Goal: Task Accomplishment & Management: Use online tool/utility

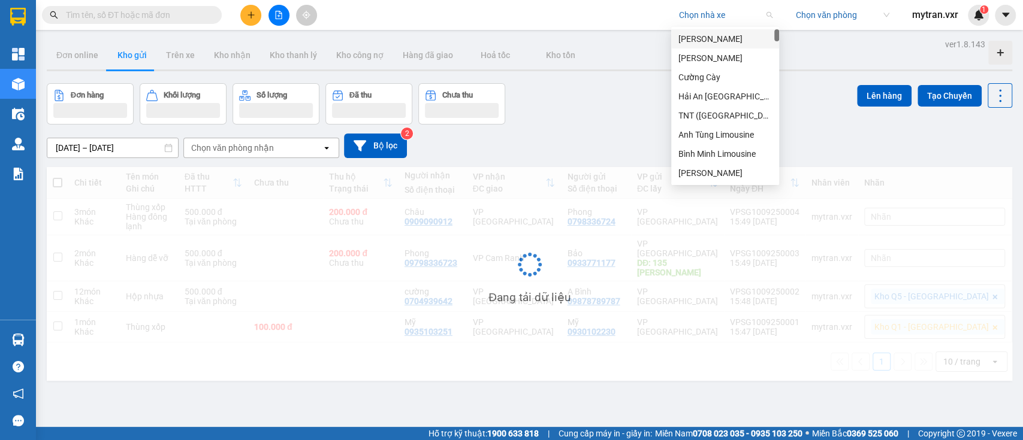
click at [696, 17] on input "search" at bounding box center [721, 15] width 85 height 18
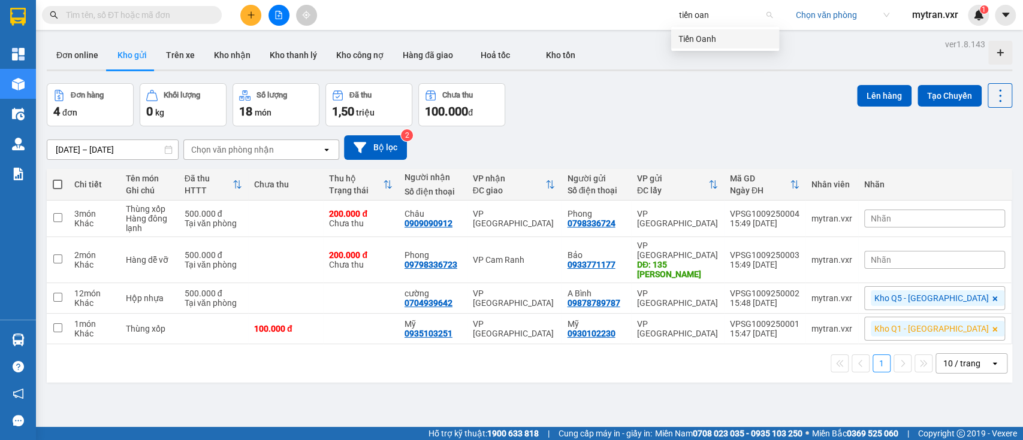
type input "tiến oanh"
click at [708, 33] on div "Tiến Oanh" at bounding box center [724, 38] width 93 height 13
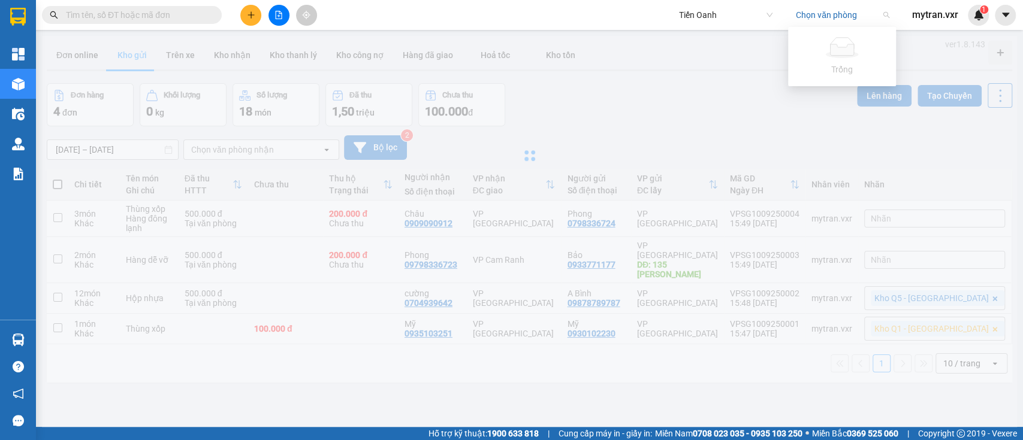
click at [811, 17] on input "search" at bounding box center [838, 15] width 85 height 18
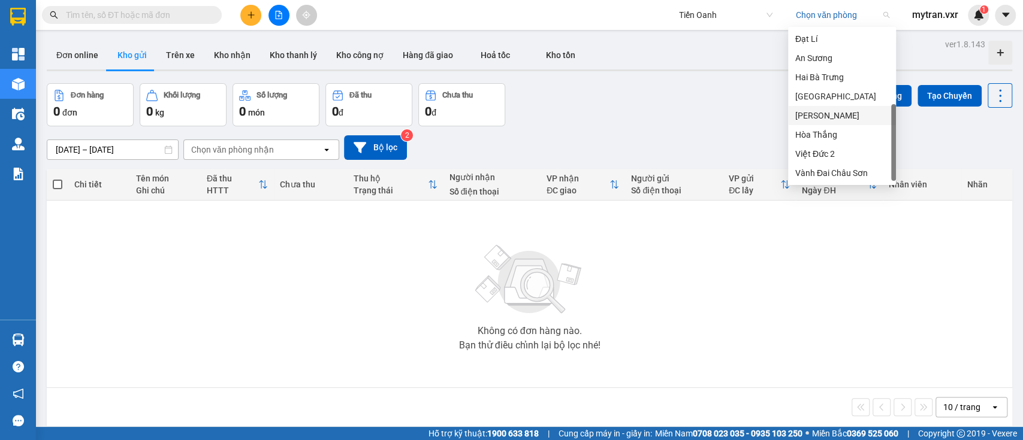
scroll to position [115, 0]
click at [847, 79] on div "Hai Bà Trưng" at bounding box center [841, 77] width 93 height 13
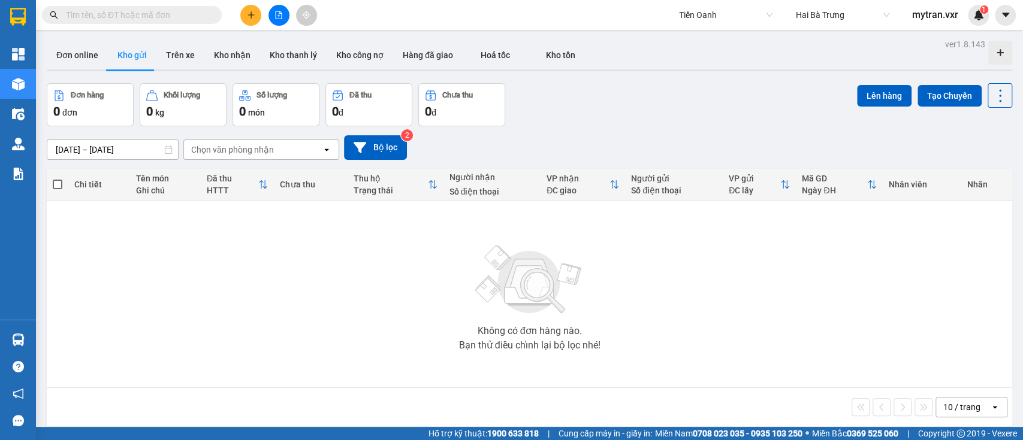
scroll to position [0, 0]
click at [846, 80] on div "ver 1.8.143 Đơn online Kho gửi Trên xe Kho nhận Kho thanh lý Kho công nợ Hàng đ…" at bounding box center [529, 256] width 975 height 440
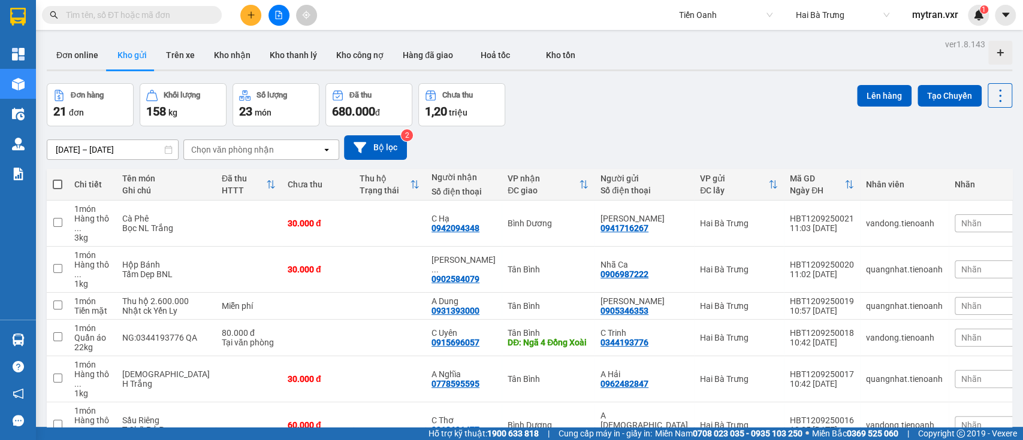
click at [159, 12] on input "text" at bounding box center [136, 14] width 141 height 13
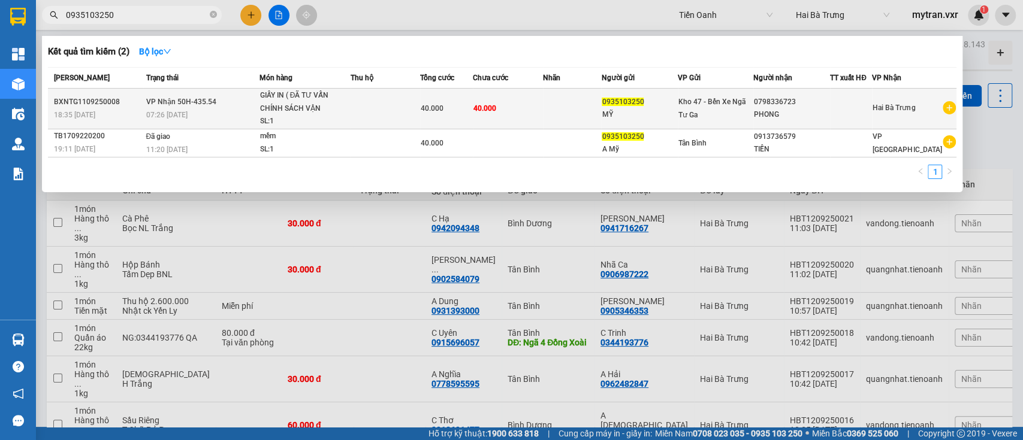
type input "0935103250"
click at [235, 108] on td "VP Nhận 50H-435.54 07:26 [DATE]" at bounding box center [201, 109] width 116 height 41
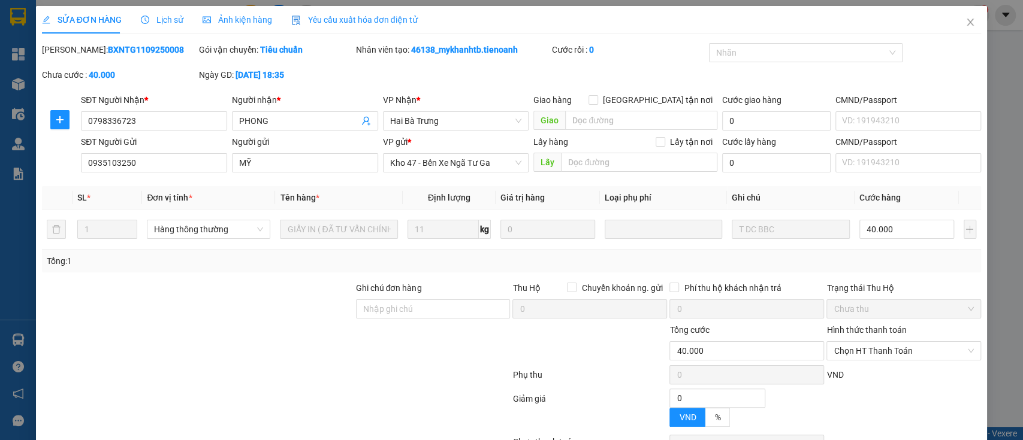
type input "0798336723"
type input "PHONG"
type input "0935103250"
type input "MỸ"
type input "40.000"
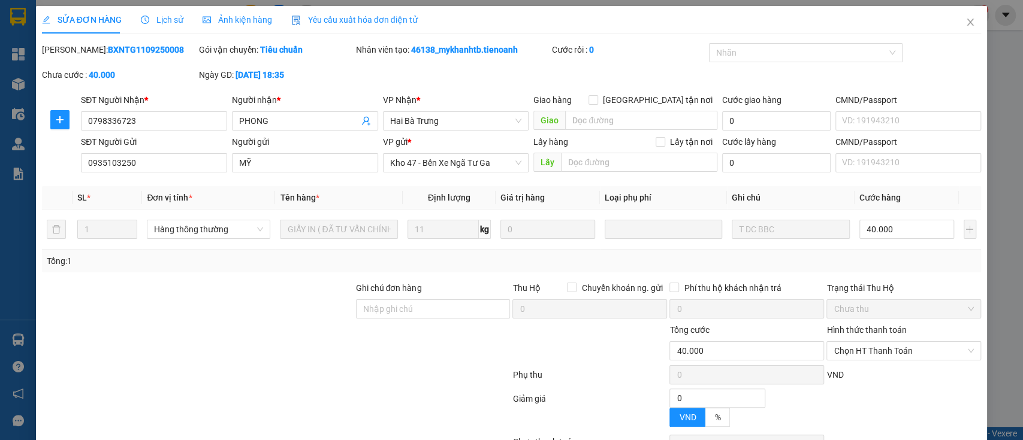
type input "40.000"
click at [164, 16] on span "Lịch sử" at bounding box center [162, 20] width 43 height 10
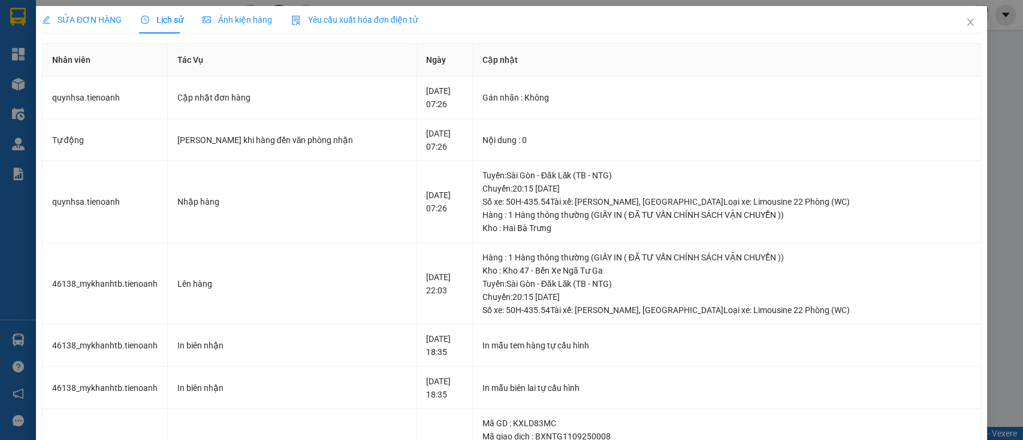
click at [89, 25] on div "SỬA ĐƠN HÀNG" at bounding box center [82, 19] width 80 height 13
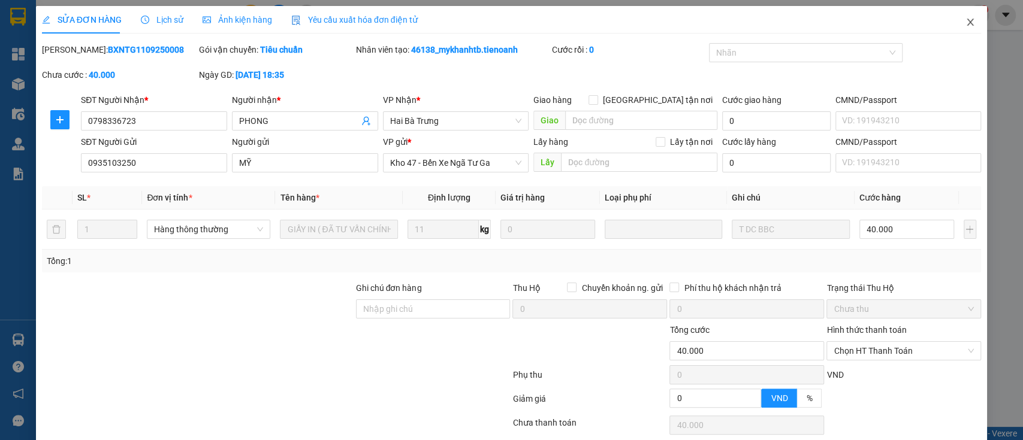
click at [965, 23] on icon "close" at bounding box center [970, 22] width 10 height 10
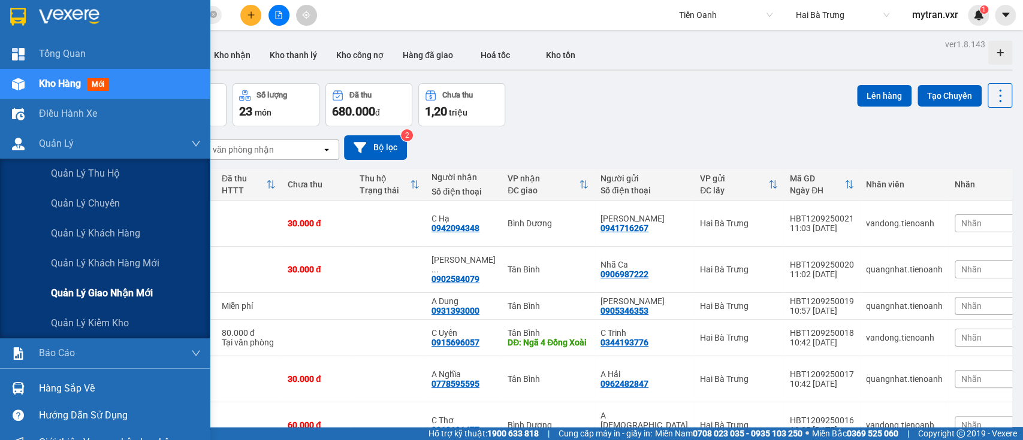
click at [135, 292] on span "Quản lý giao nhận mới" at bounding box center [102, 293] width 102 height 15
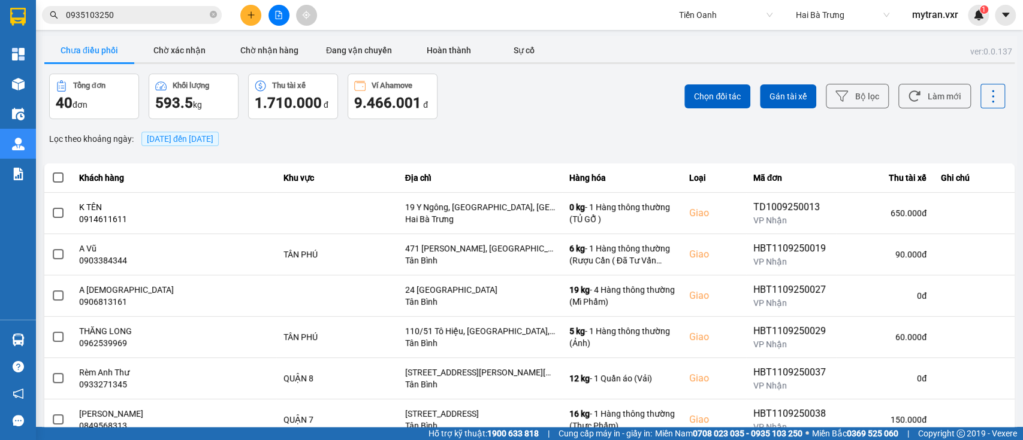
click at [454, 147] on div "Lọc theo khoảng ngày : 12/09/2025 đến 12/09/2025" at bounding box center [529, 139] width 970 height 20
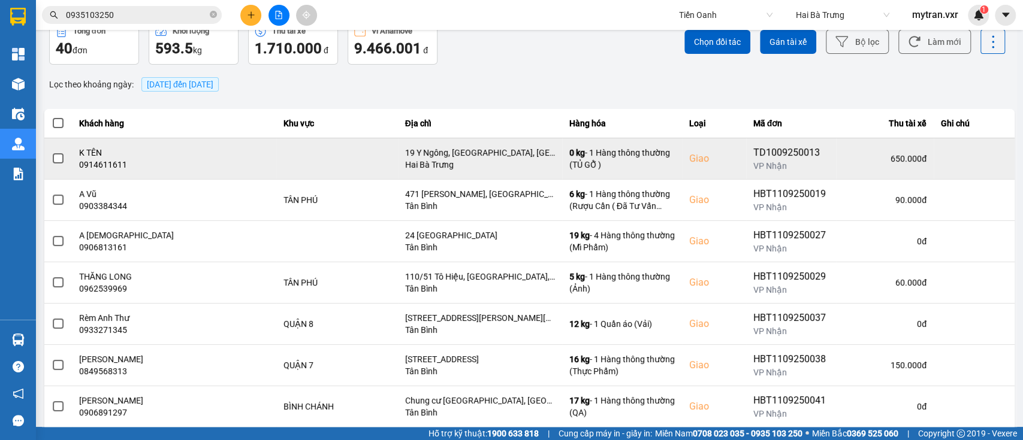
scroll to position [80, 0]
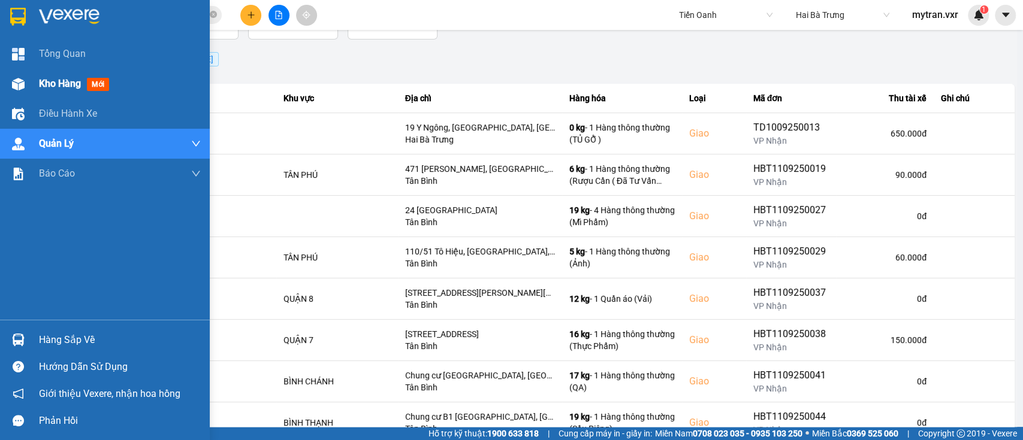
click at [47, 92] on div "Kho hàng mới" at bounding box center [120, 84] width 162 height 30
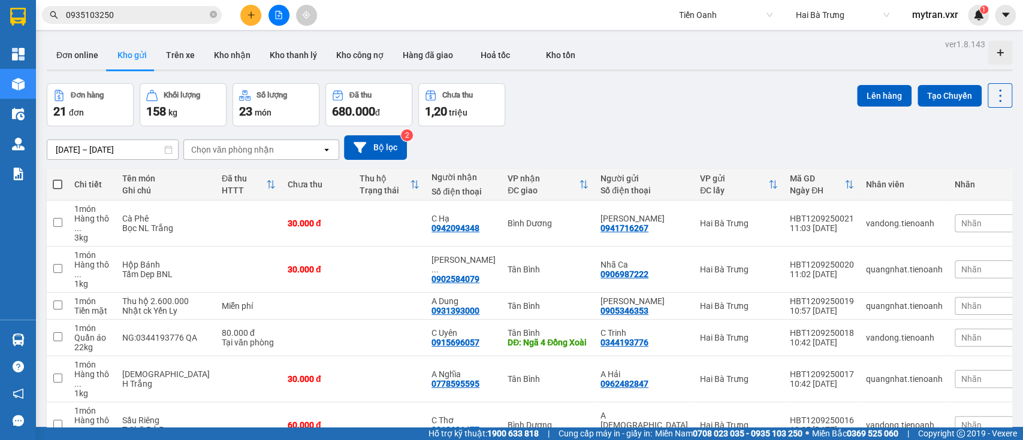
click at [569, 133] on div "10/09/2025 – 12/09/2025 Press the down arrow key to interact with the calendar …" at bounding box center [529, 147] width 965 height 43
click at [599, 120] on div "Đơn hàng 21 đơn Khối lượng 158 kg Số lượng 23 món Đã thu 680.000 đ Chưa thu 1,2…" at bounding box center [529, 104] width 965 height 43
click at [225, 53] on button "Kho nhận" at bounding box center [232, 55] width 56 height 29
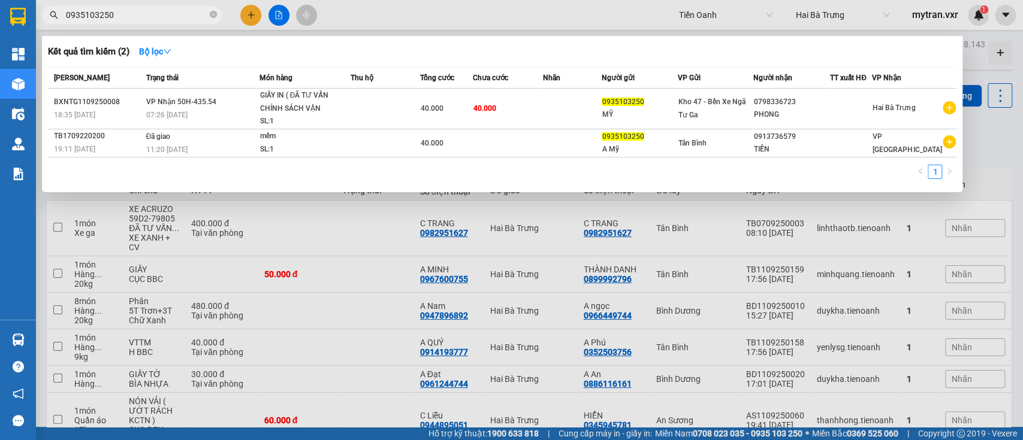
click at [126, 13] on input "0935103250" at bounding box center [136, 14] width 141 height 13
click at [335, 56] on div "Kết quả tìm kiếm ( 2 ) Bộ lọc" at bounding box center [502, 51] width 908 height 19
click at [448, 17] on div at bounding box center [511, 220] width 1023 height 440
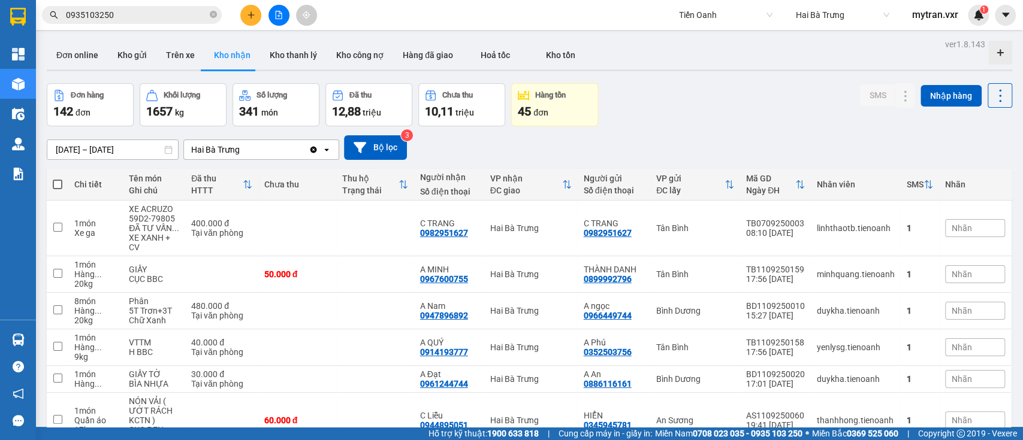
click at [653, 116] on div "Đơn hàng 142 đơn Khối lượng 1657 kg Số lượng 341 món Đã thu 12,88 triệu Chưa th…" at bounding box center [529, 104] width 965 height 43
click at [734, 107] on div "Đơn hàng 142 đơn Khối lượng 1657 kg Số lượng 341 món Đã thu 12,88 triệu Chưa th…" at bounding box center [529, 104] width 965 height 43
click at [688, 110] on div "Đơn hàng 142 đơn Khối lượng 1657 kg Số lượng 341 món Đã thu 12,88 triệu Chưa th…" at bounding box center [529, 104] width 965 height 43
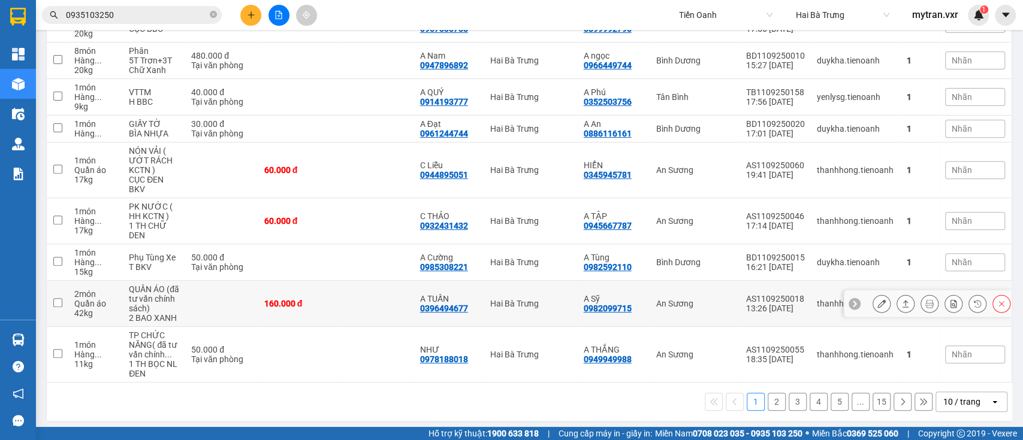
scroll to position [254, 0]
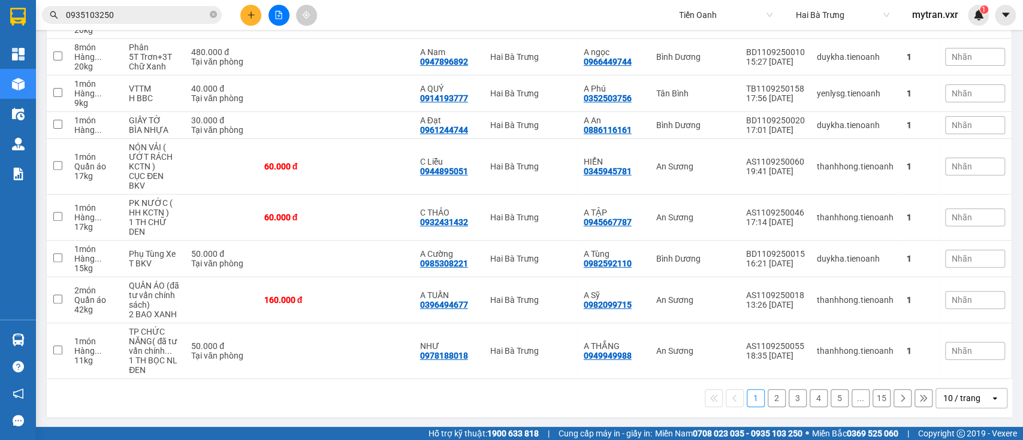
click at [956, 395] on div "10 / trang" at bounding box center [961, 398] width 37 height 12
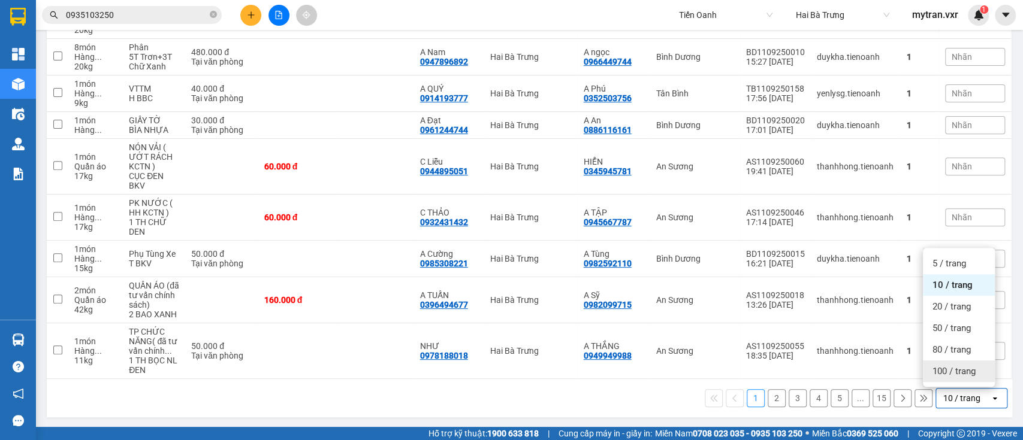
click at [941, 370] on span "100 / trang" at bounding box center [953, 371] width 43 height 12
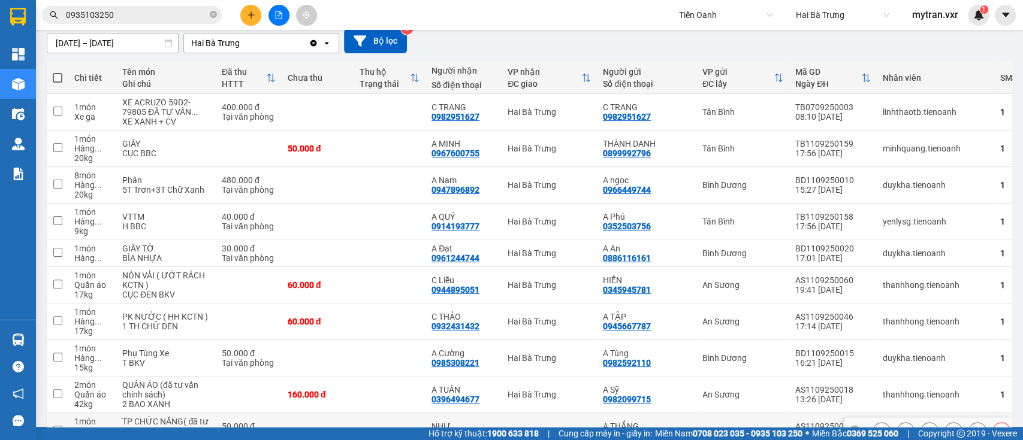
scroll to position [0, 0]
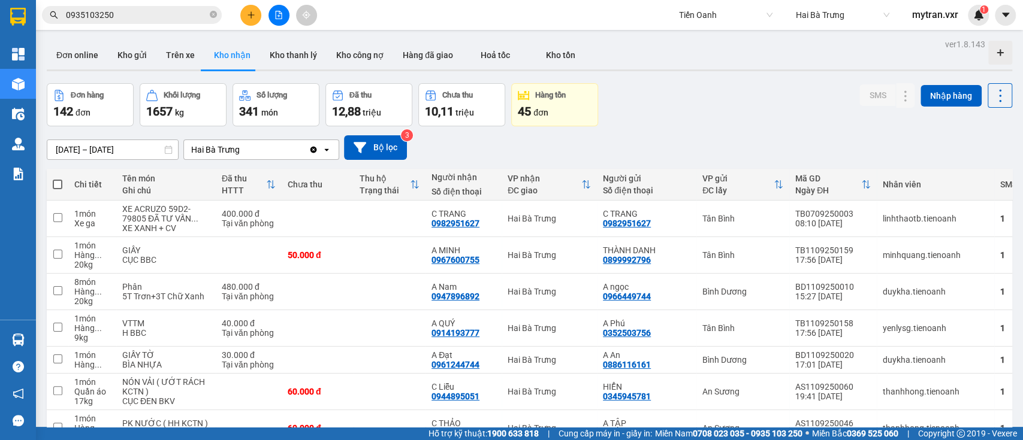
click at [687, 151] on div "29/08/2025 – 12/09/2025 Press the down arrow key to interact with the calendar …" at bounding box center [529, 147] width 965 height 25
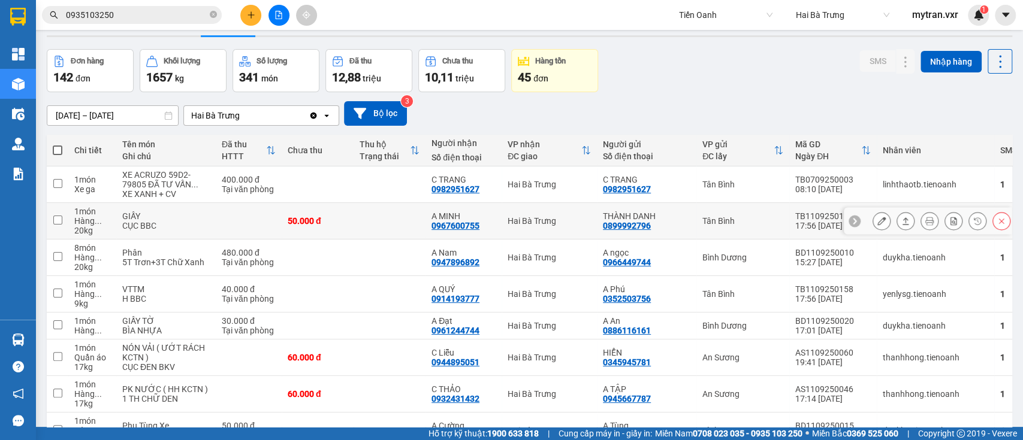
scroll to position [80, 0]
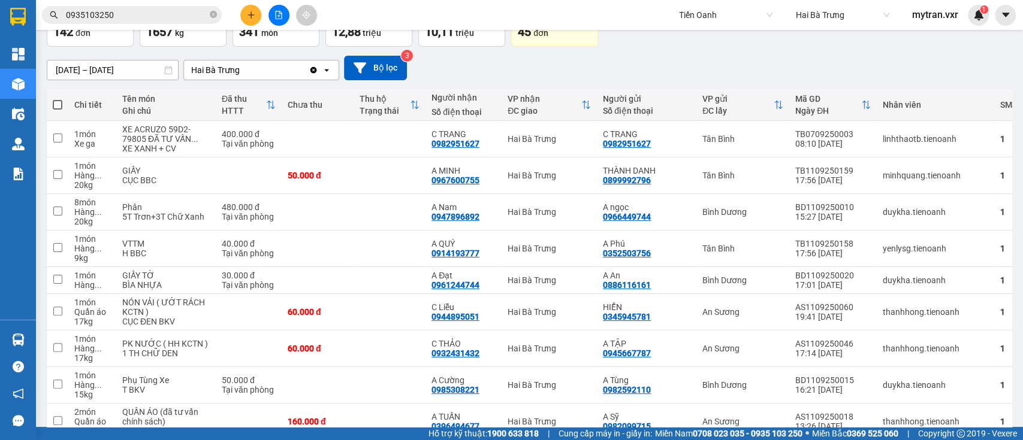
click at [127, 12] on input "0935103250" at bounding box center [136, 14] width 141 height 13
